Goal: Transaction & Acquisition: Purchase product/service

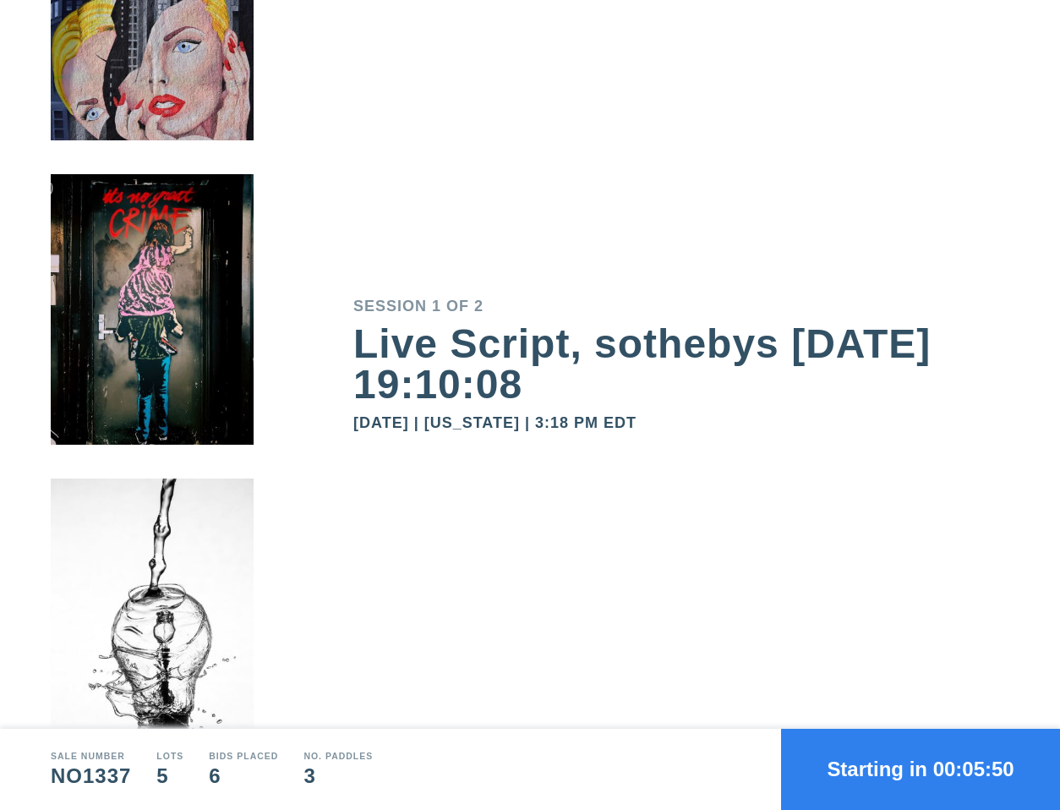
click at [852, 731] on button "Starting in 00:05:50" at bounding box center [920, 768] width 279 height 81
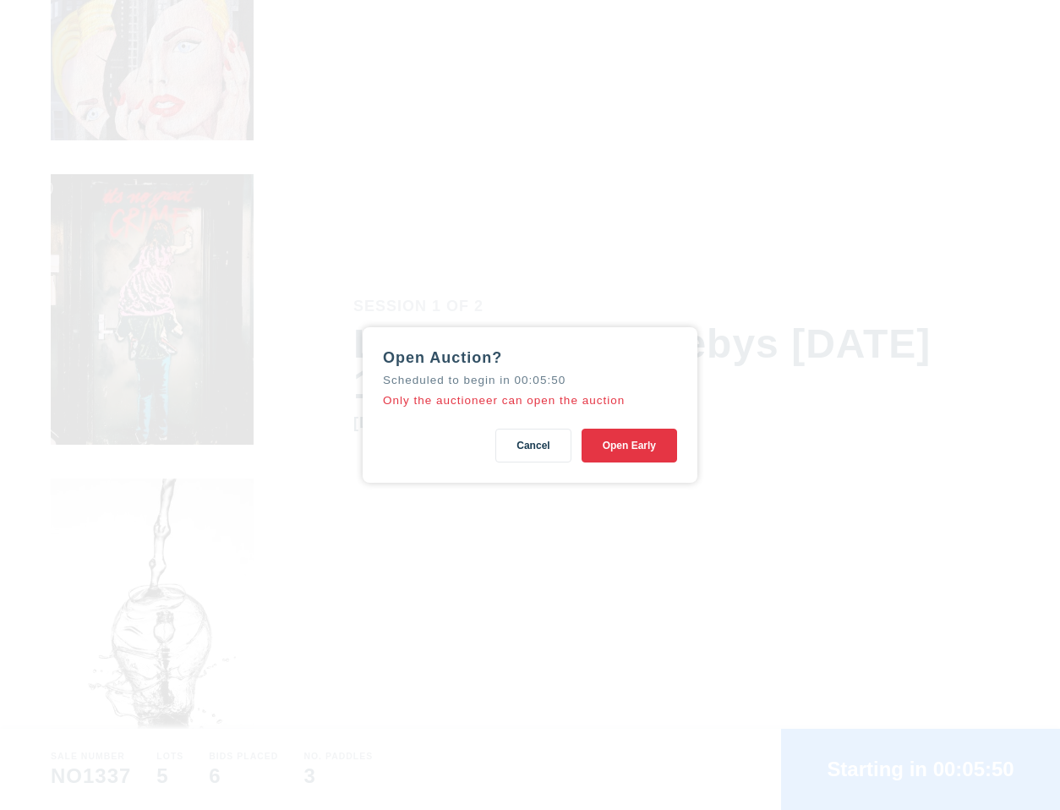
click at [614, 455] on button "Open Early" at bounding box center [628, 445] width 95 height 34
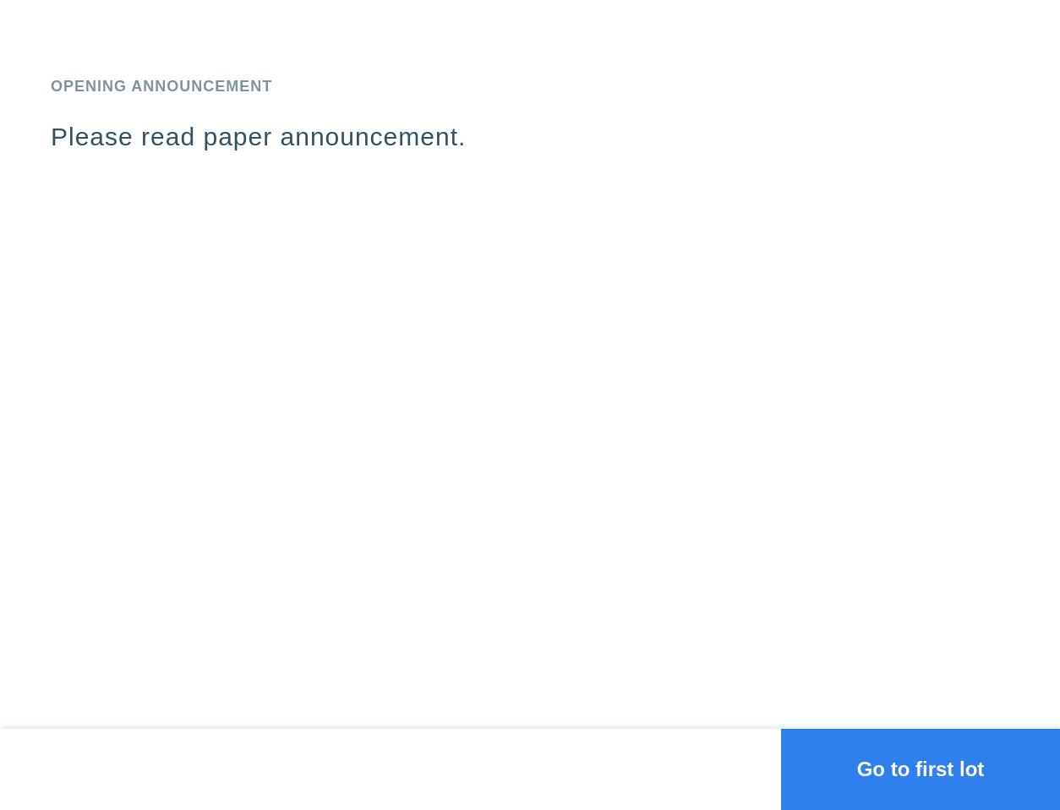
click at [879, 761] on button "Go to first lot" at bounding box center [920, 768] width 279 height 81
click at [877, 759] on button "Go to first lot" at bounding box center [920, 768] width 279 height 81
